Goal: Find specific page/section

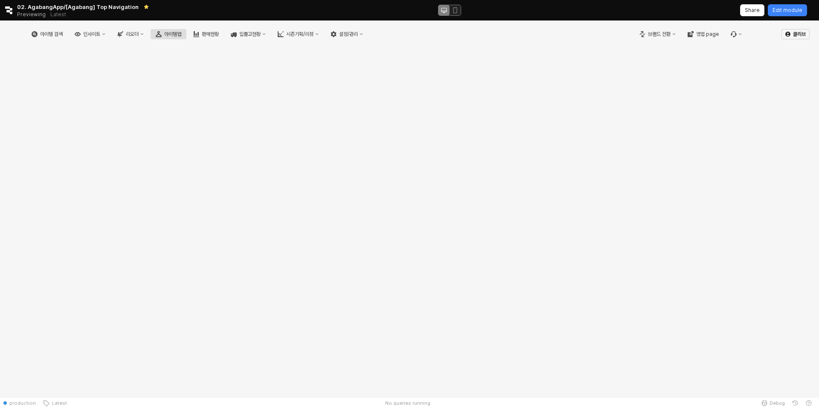
click at [186, 33] on button "아이템맵" at bounding box center [169, 34] width 36 height 10
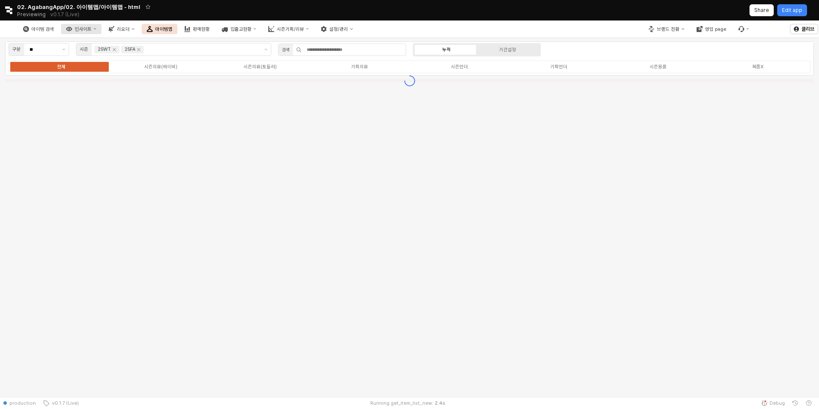
click at [102, 27] on button "인사이트" at bounding box center [81, 29] width 41 height 10
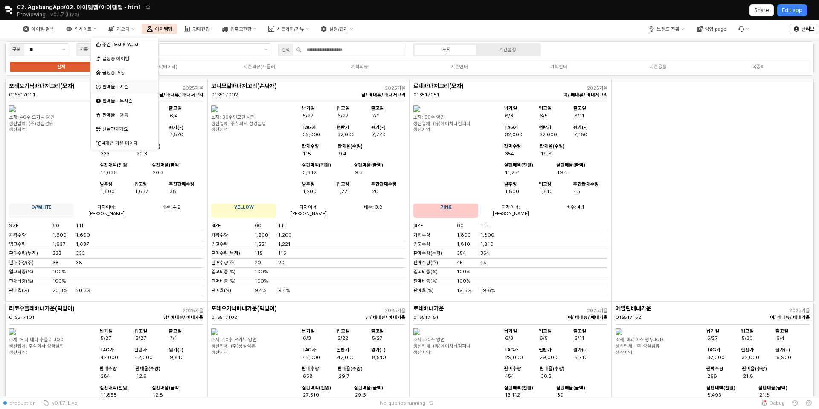
click at [120, 88] on div "판매율 - 시즌" at bounding box center [125, 87] width 46 height 6
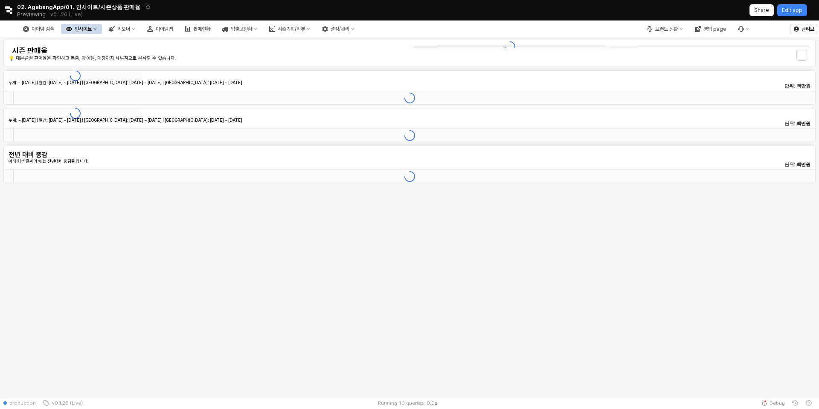
type input "********"
